Goal: Task Accomplishment & Management: Complete application form

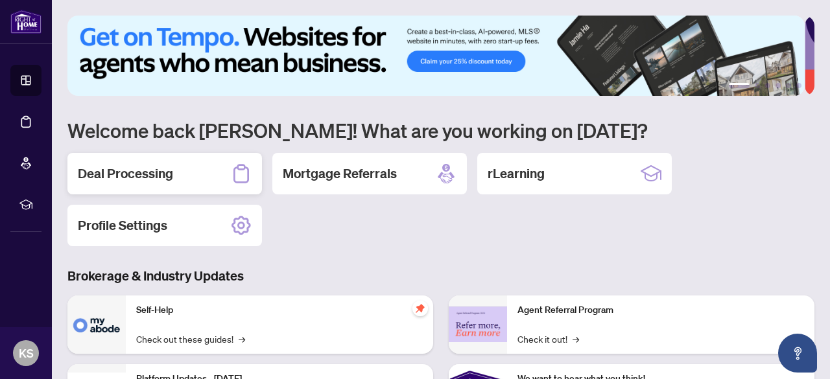
click at [159, 180] on h2 "Deal Processing" at bounding box center [125, 174] width 95 height 18
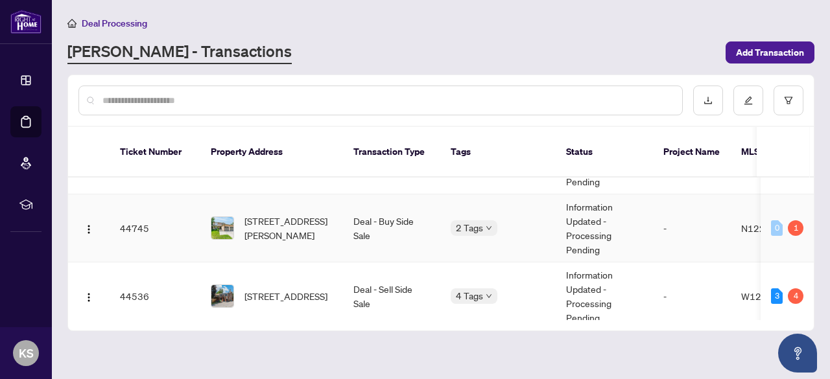
scroll to position [188, 0]
click at [380, 213] on td "Deal - Buy Side Sale" at bounding box center [391, 228] width 97 height 68
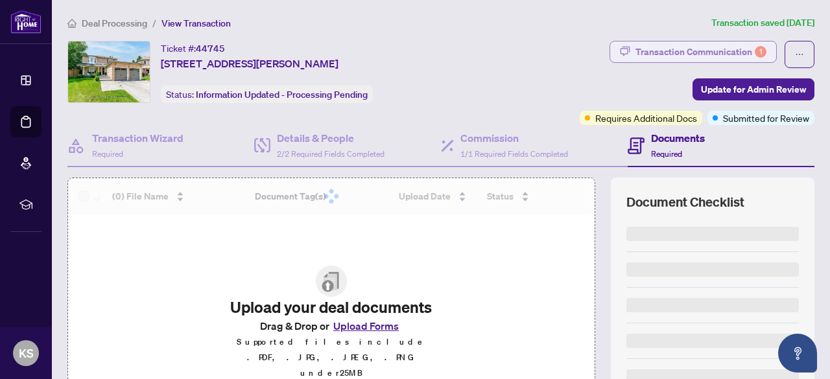
click at [701, 51] on div "Transaction Communication 1" at bounding box center [700, 51] width 131 height 21
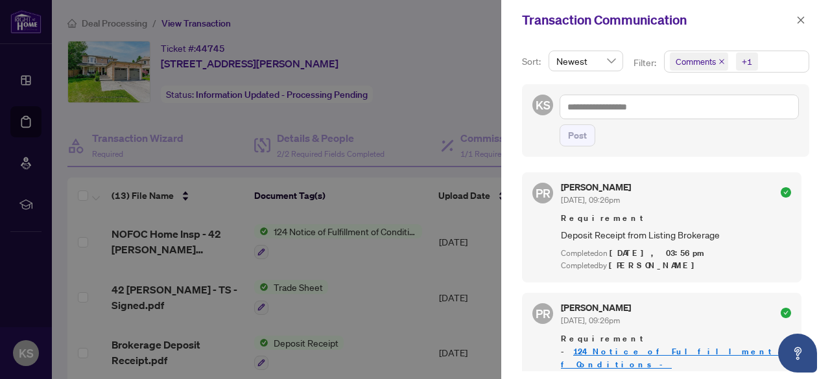
click at [719, 59] on icon "close" at bounding box center [721, 61] width 6 height 6
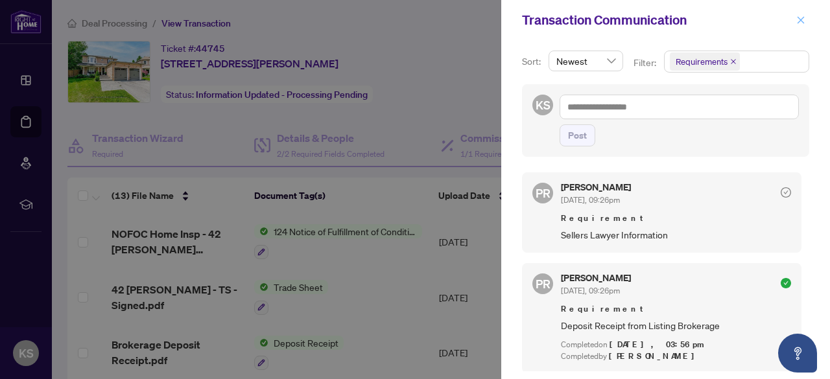
click at [802, 21] on icon "close" at bounding box center [800, 19] width 7 height 7
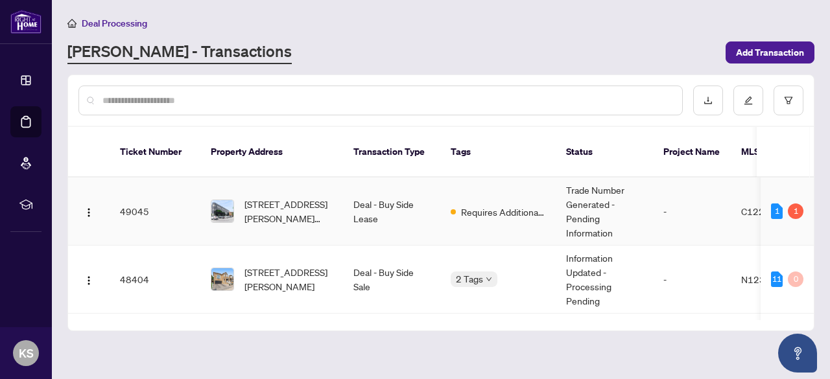
click at [429, 191] on td "Deal - Buy Side Lease" at bounding box center [391, 212] width 97 height 68
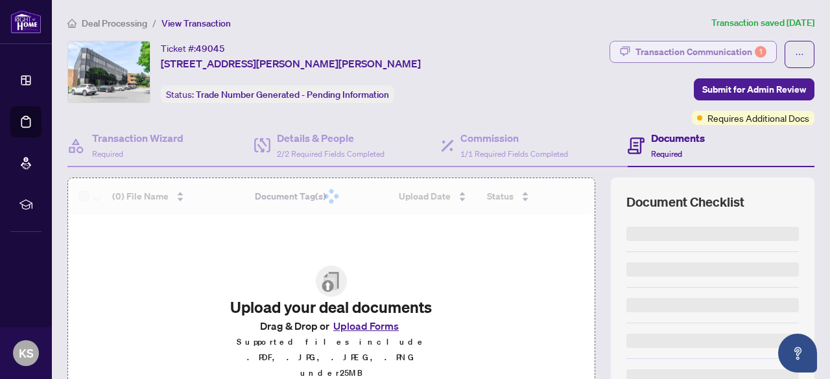
click at [695, 49] on div "Transaction Communication 1" at bounding box center [700, 51] width 131 height 21
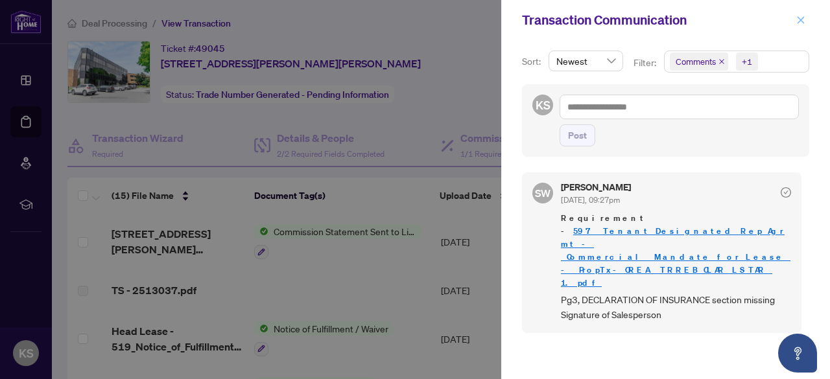
click at [800, 14] on span "button" at bounding box center [800, 20] width 9 height 21
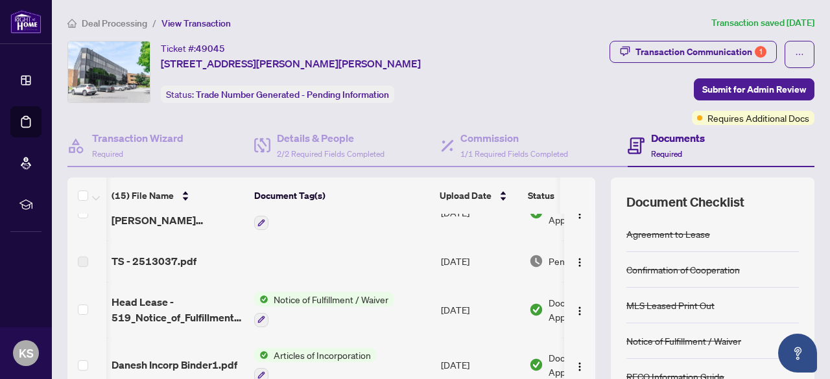
scroll to position [0, 31]
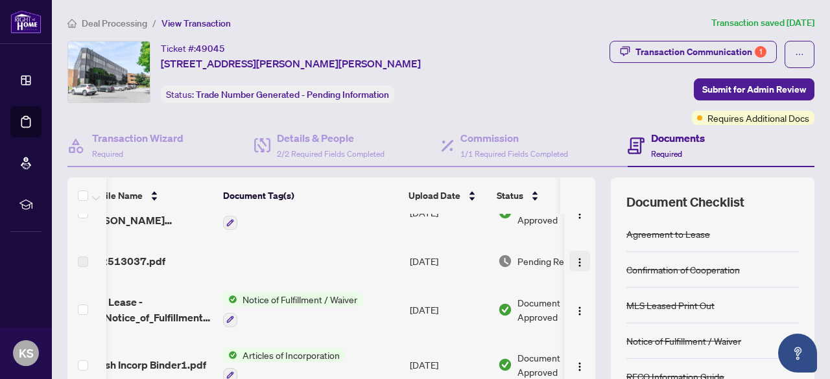
click at [574, 261] on img "button" at bounding box center [579, 262] width 10 height 10
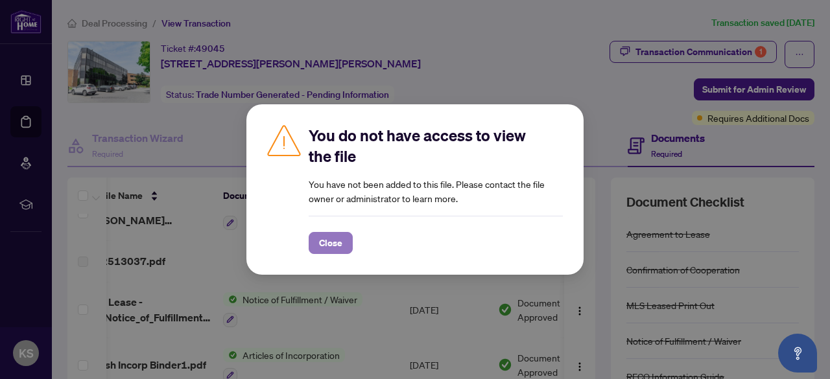
click at [340, 240] on span "Close" at bounding box center [330, 243] width 23 height 21
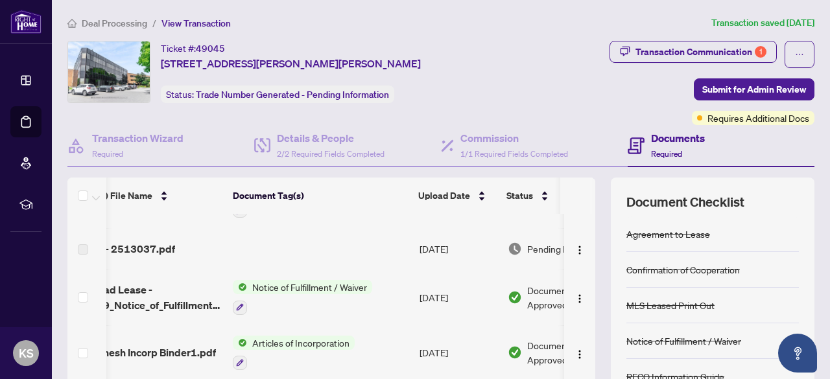
scroll to position [0, 0]
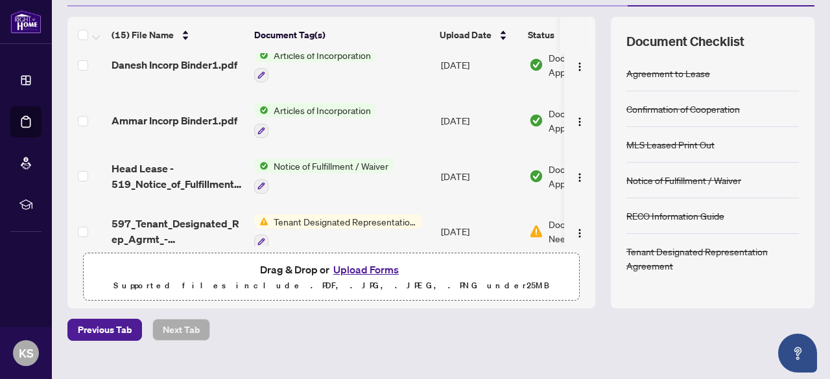
click at [346, 268] on button "Upload Forms" at bounding box center [365, 269] width 73 height 17
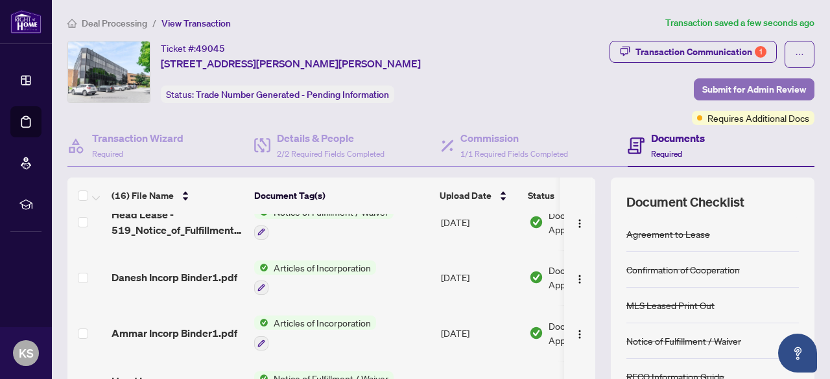
click at [740, 88] on span "Submit for Admin Review" at bounding box center [754, 89] width 104 height 21
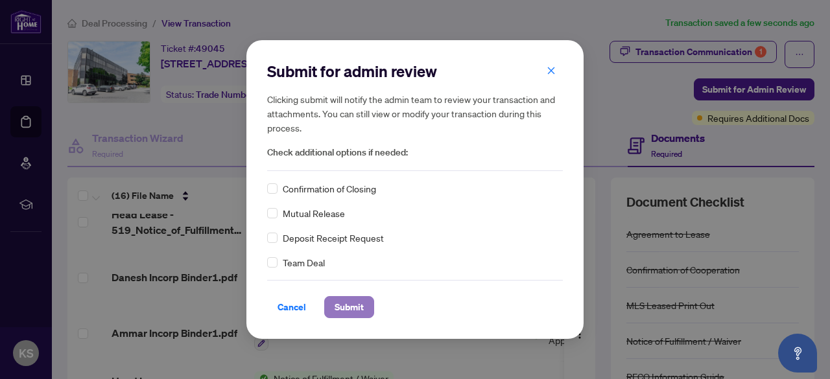
click at [359, 307] on span "Submit" at bounding box center [348, 307] width 29 height 21
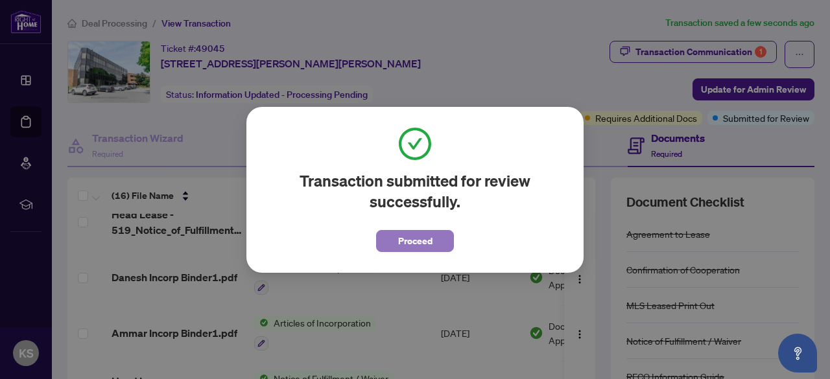
click at [397, 246] on button "Proceed" at bounding box center [415, 241] width 78 height 22
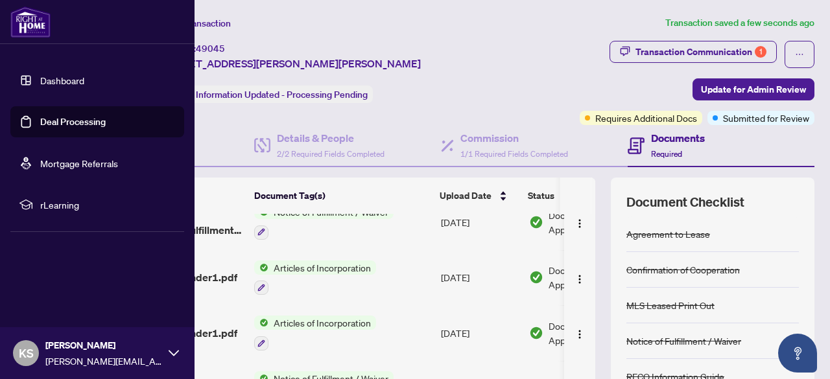
click at [60, 124] on link "Deal Processing" at bounding box center [72, 122] width 65 height 12
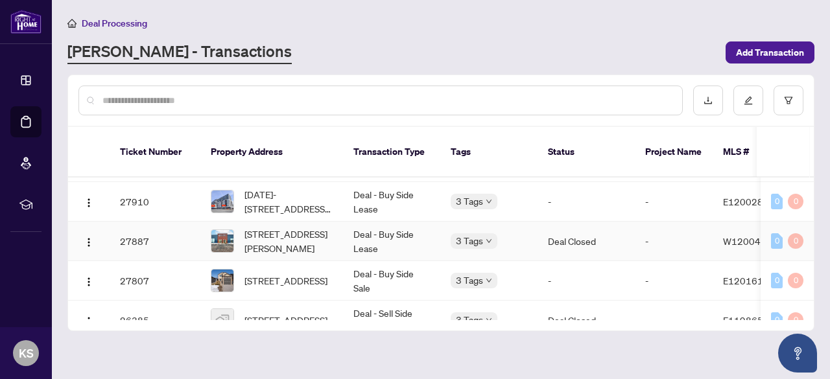
scroll to position [806, 0]
